Goal: Task Accomplishment & Management: Use online tool/utility

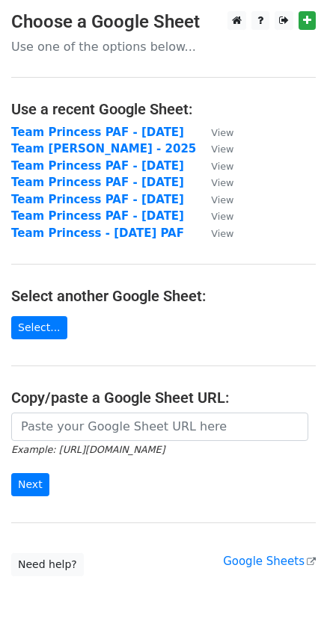
scroll to position [57, 0]
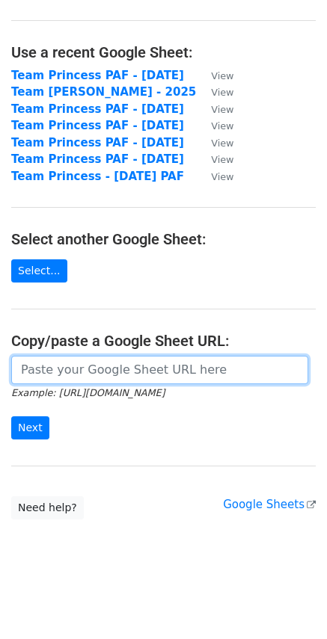
click at [89, 370] on input "url" at bounding box center [159, 370] width 297 height 28
paste input "[URL][DOMAIN_NAME]"
type input "[URL][DOMAIN_NAME]"
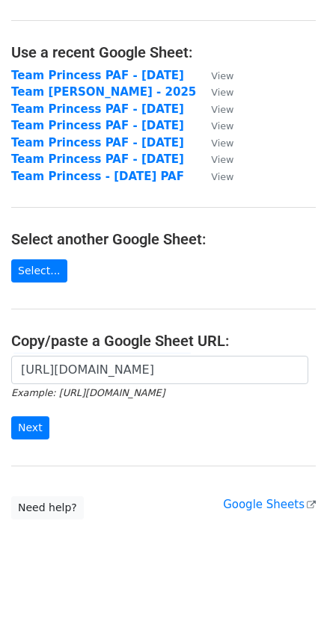
click at [43, 430] on form "https://docs.google.com/spreadsheets/d/1zwuEBxExb8fc0KeiCSb7-ndKAFGaeUZWSNaUSF4…" at bounding box center [163, 398] width 304 height 84
click at [27, 429] on input "Next" at bounding box center [30, 428] width 38 height 23
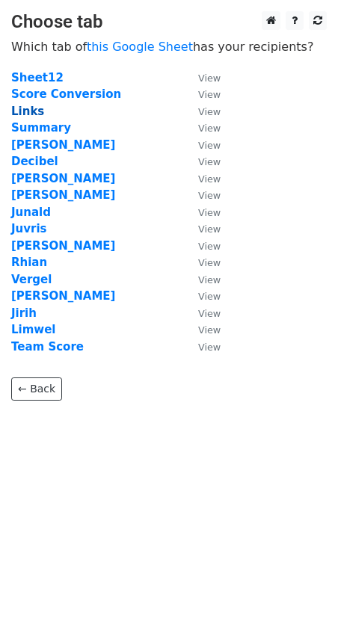
click at [29, 109] on strong "Links" at bounding box center [27, 111] width 33 height 13
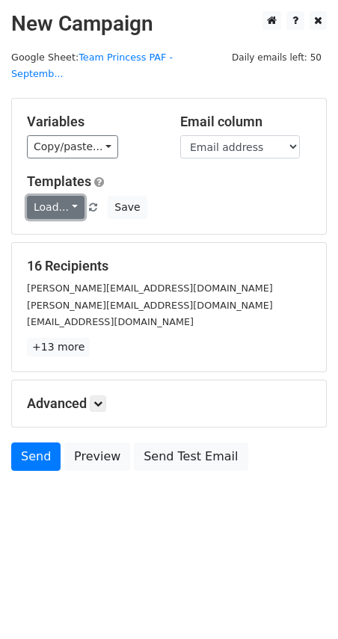
click at [62, 196] on link "Load..." at bounding box center [56, 207] width 58 height 23
click at [70, 226] on link "Monthly PAF" at bounding box center [87, 238] width 118 height 24
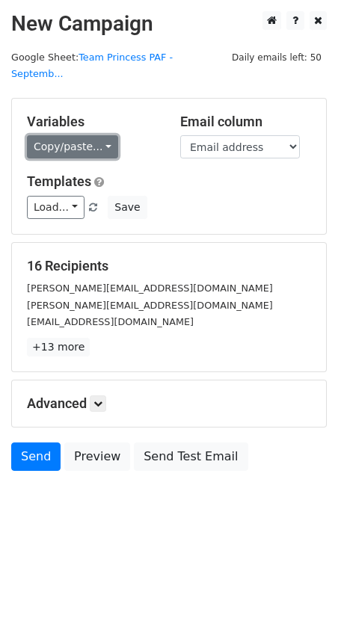
click at [79, 135] on link "Copy/paste..." at bounding box center [72, 146] width 91 height 23
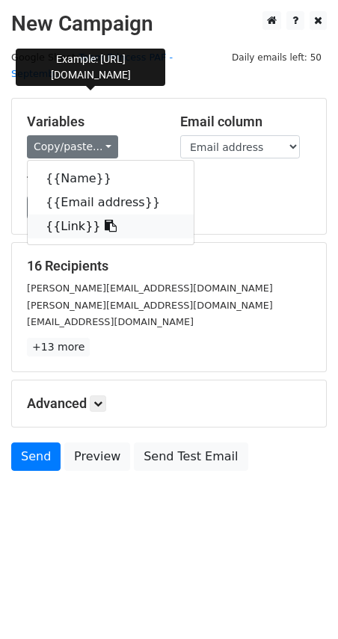
click at [74, 215] on link "{{Link}}" at bounding box center [111, 227] width 166 height 24
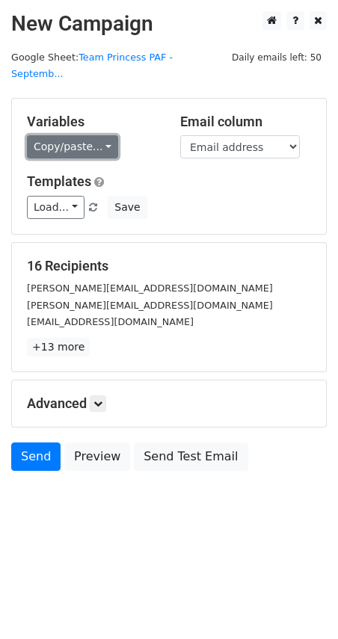
click at [90, 135] on link "Copy/paste..." at bounding box center [72, 146] width 91 height 23
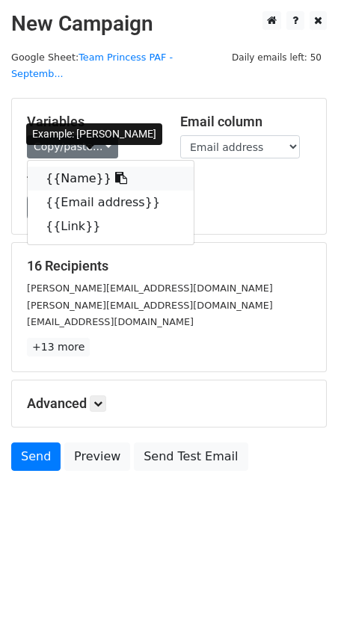
click at [115, 172] on icon at bounding box center [121, 178] width 12 height 12
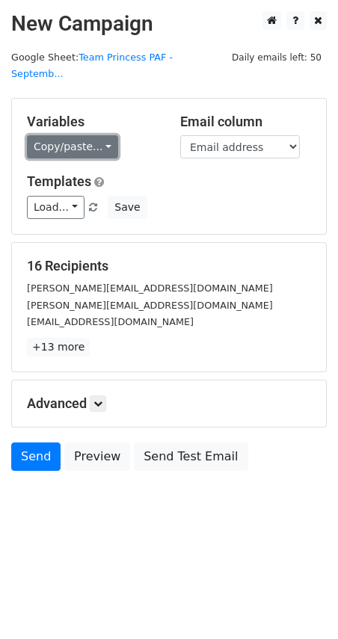
click at [70, 135] on link "Copy/paste..." at bounding box center [72, 146] width 91 height 23
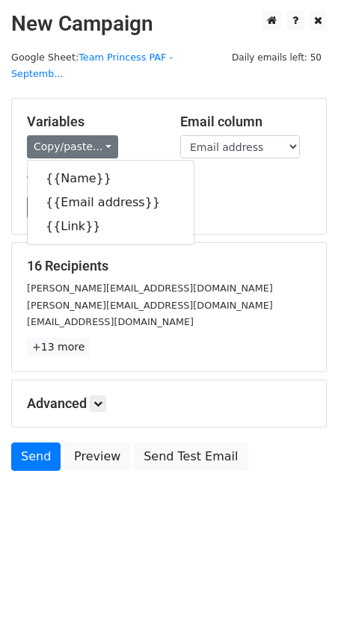
click at [242, 196] on div "Load... Monthly PAF Save" at bounding box center [169, 207] width 307 height 23
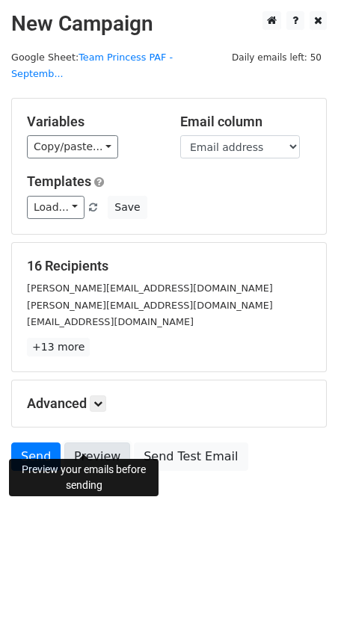
click at [83, 443] on link "Preview" at bounding box center [97, 457] width 66 height 28
click at [104, 443] on link "Preview" at bounding box center [97, 457] width 66 height 28
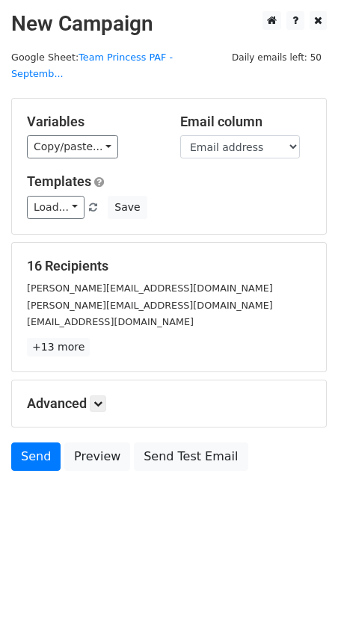
click at [160, 544] on html "New Campaign Daily emails left: 50 Google Sheet: Team Princess PAF - Septemb...…" at bounding box center [169, 319] width 338 height 639
click at [204, 542] on html "New Campaign Daily emails left: 50 Google Sheet: Team Princess PAF - Septemb...…" at bounding box center [169, 319] width 338 height 639
click at [66, 196] on link "Load..." at bounding box center [56, 207] width 58 height 23
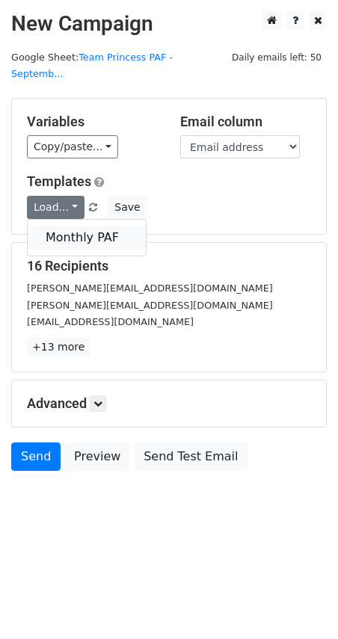
click at [71, 226] on link "Monthly PAF" at bounding box center [87, 238] width 118 height 24
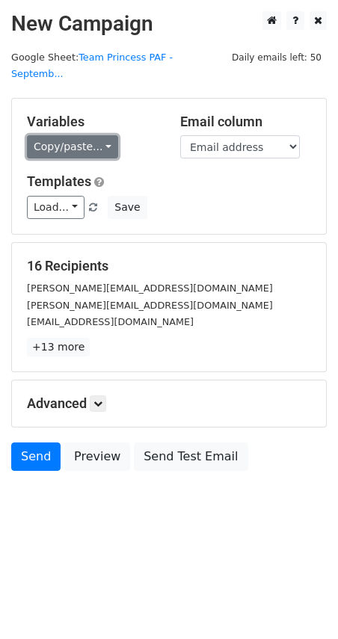
click at [70, 135] on link "Copy/paste..." at bounding box center [72, 146] width 91 height 23
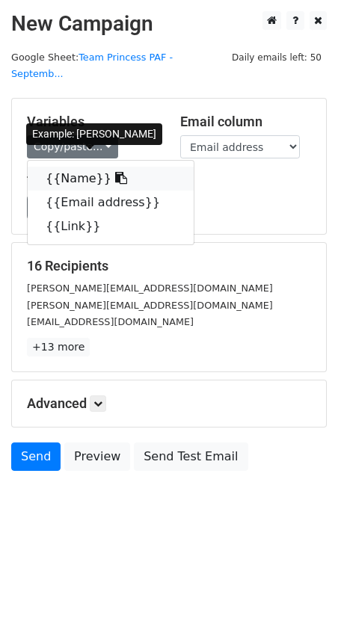
click at [68, 167] on link "{{Name}}" at bounding box center [111, 179] width 166 height 24
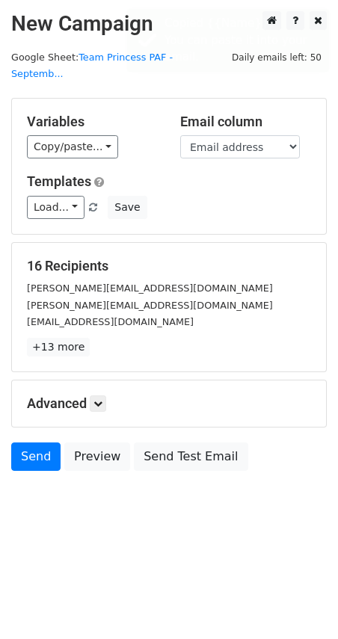
click at [77, 116] on div "Variables Copy/paste... {{Name}} {{Email address}} {{Link}}" at bounding box center [92, 137] width 153 height 46
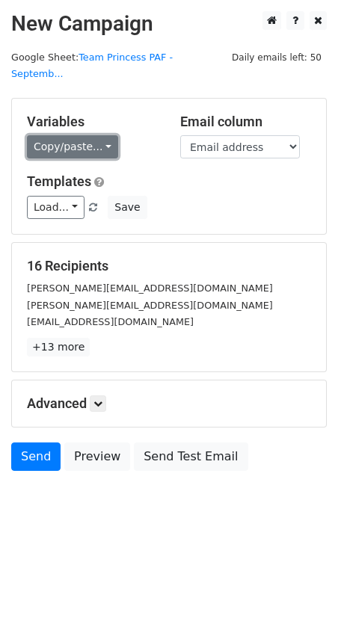
click at [80, 135] on link "Copy/paste..." at bounding box center [72, 146] width 91 height 23
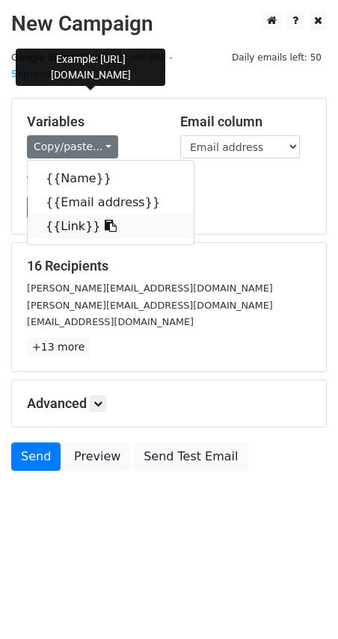
click at [75, 215] on link "{{Link}}" at bounding box center [111, 227] width 166 height 24
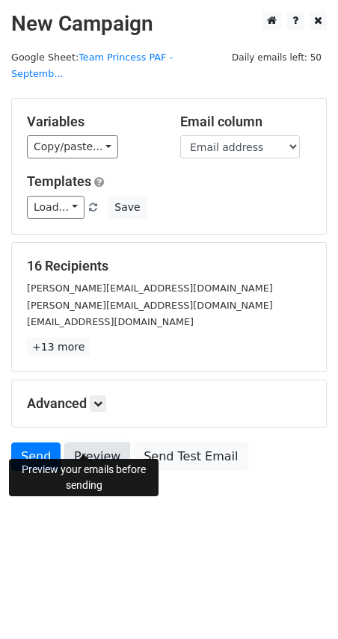
click at [89, 444] on link "Preview" at bounding box center [97, 457] width 66 height 28
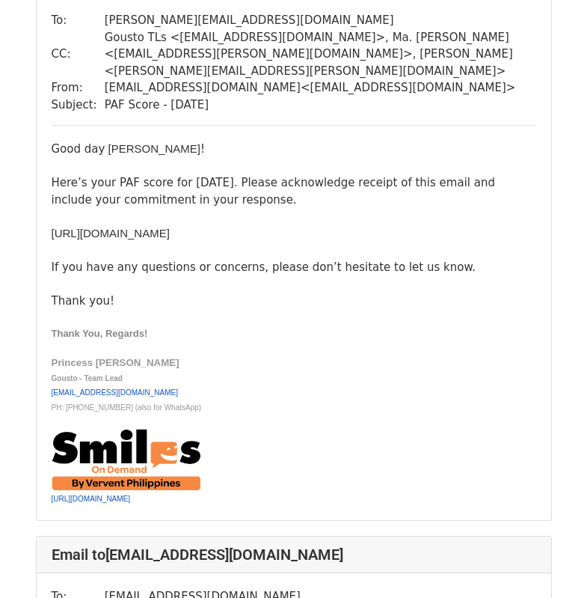
scroll to position [718, 0]
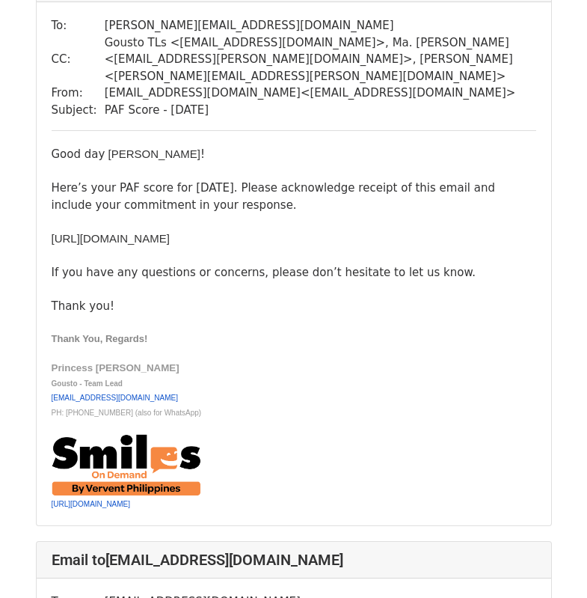
click at [165, 248] on div "​https://docs.google.com/spreadsheets/d/e/2PACX-1vRbqgrxeYFOfbpb_6A81ctIGIwIoQR…" at bounding box center [294, 238] width 485 height 17
copy div "​https://docs.google.com/spreadsheets/d/e/2PACX-1vRbqgrxeYFOfbpb_6A81ctIGIwIoQR…"
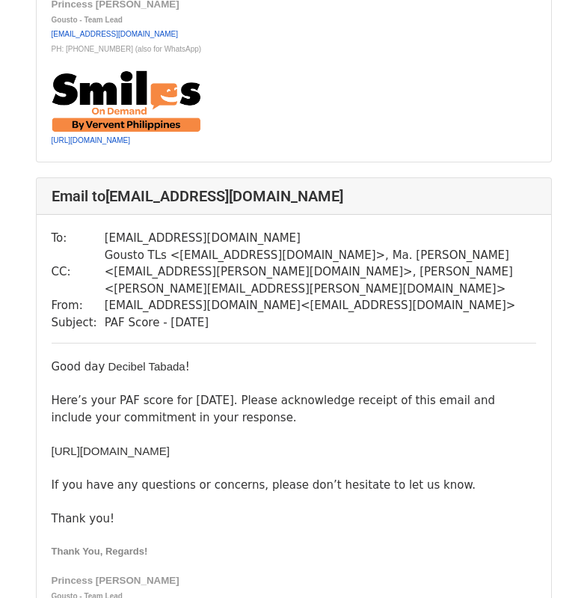
scroll to position [1346, 0]
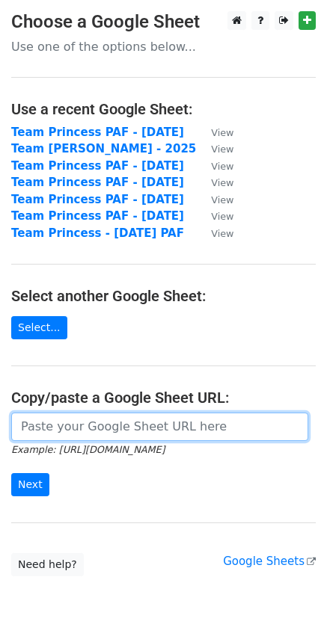
click at [47, 424] on input "url" at bounding box center [159, 427] width 297 height 28
paste input "https://docs.google.com/spreadsheets/d/1zwuEBxExb8fc0KeiCSb7-ndKAFGaeUZWSNaUSF4…"
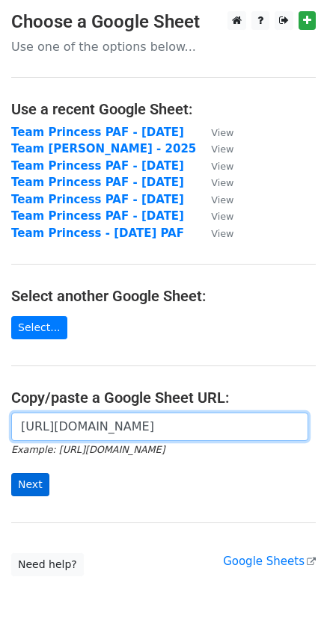
type input "https://docs.google.com/spreadsheets/d/1zwuEBxExb8fc0KeiCSb7-ndKAFGaeUZWSNaUSF4…"
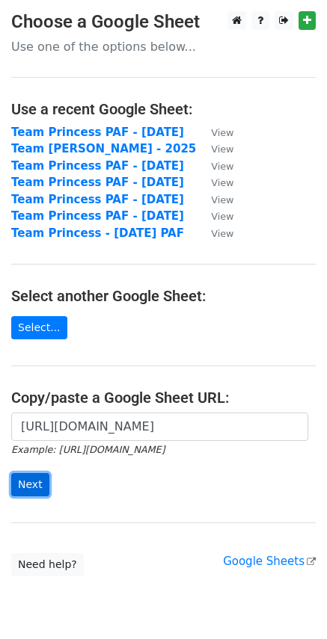
click at [25, 479] on input "Next" at bounding box center [30, 484] width 38 height 23
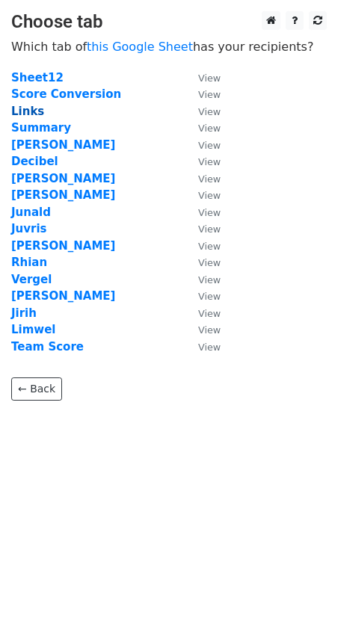
click at [25, 111] on strong "Links" at bounding box center [27, 111] width 33 height 13
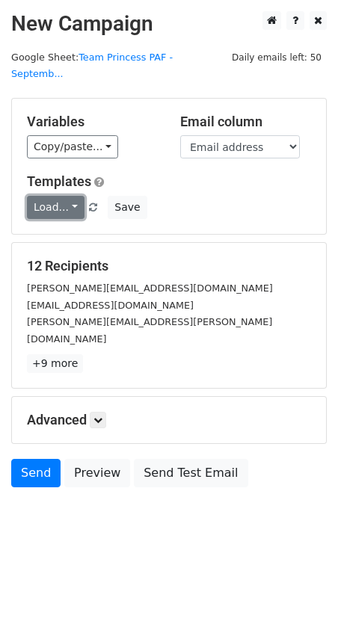
click at [52, 196] on link "Load..." at bounding box center [56, 207] width 58 height 23
click at [58, 226] on link "Monthly PAF" at bounding box center [87, 238] width 118 height 24
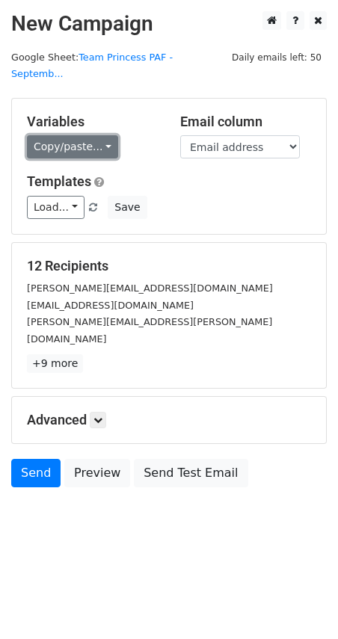
click at [64, 135] on link "Copy/paste..." at bounding box center [72, 146] width 91 height 23
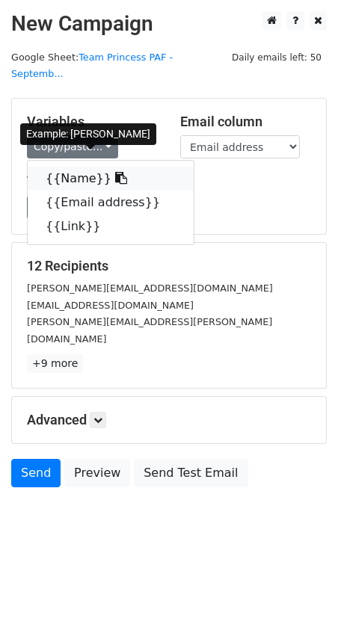
click at [67, 167] on link "{{Name}}" at bounding box center [111, 179] width 166 height 24
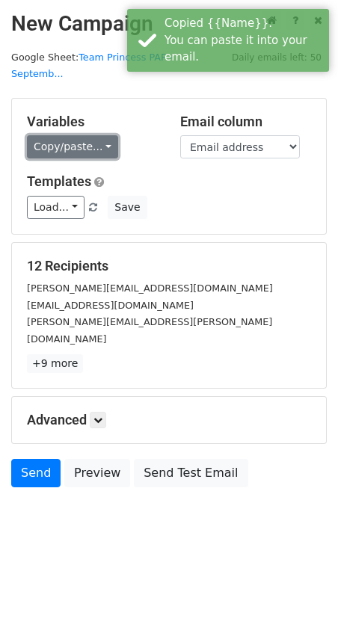
click at [72, 135] on link "Copy/paste..." at bounding box center [72, 146] width 91 height 23
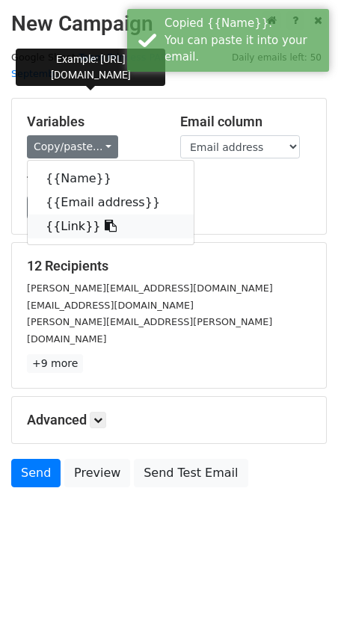
click at [60, 215] on link "{{Link}}" at bounding box center [111, 227] width 166 height 24
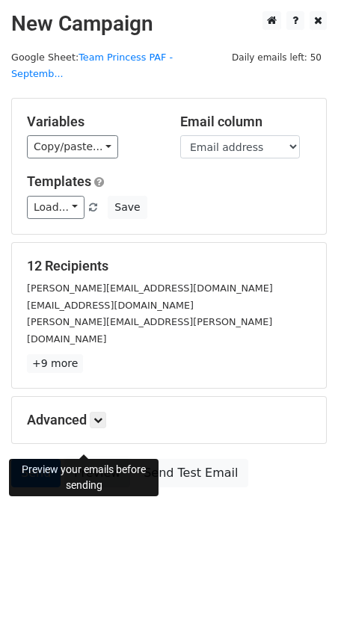
click at [77, 459] on link "Preview" at bounding box center [97, 473] width 66 height 28
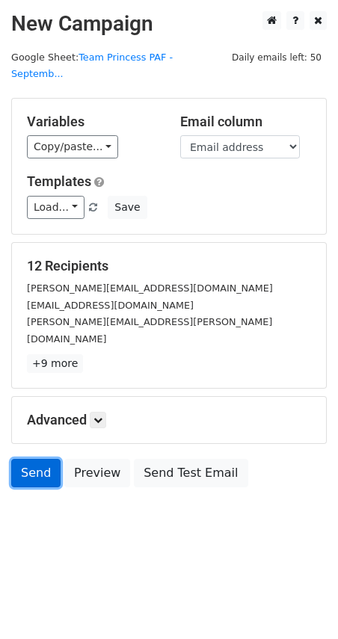
click at [32, 459] on link "Send" at bounding box center [35, 473] width 49 height 28
